Goal: Task Accomplishment & Management: Use online tool/utility

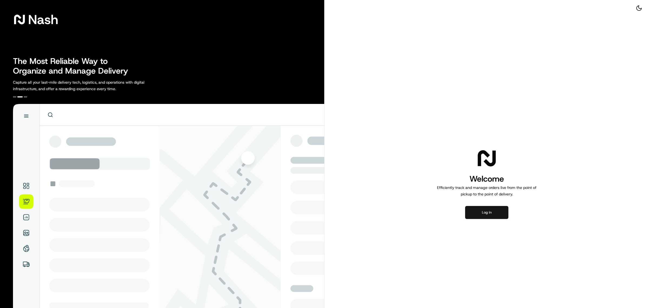
click at [487, 214] on button "Log in" at bounding box center [486, 212] width 43 height 13
